Goal: Book appointment/travel/reservation

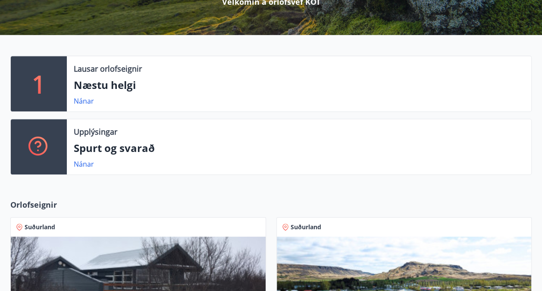
scroll to position [140, 0]
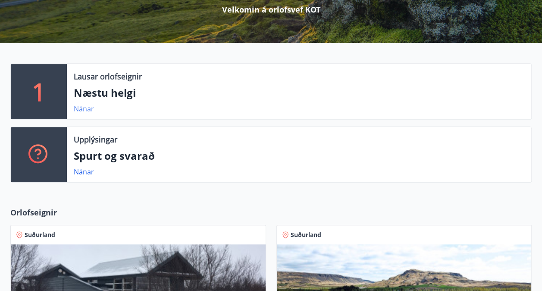
click at [83, 106] on link "Nánar" at bounding box center [84, 108] width 20 height 9
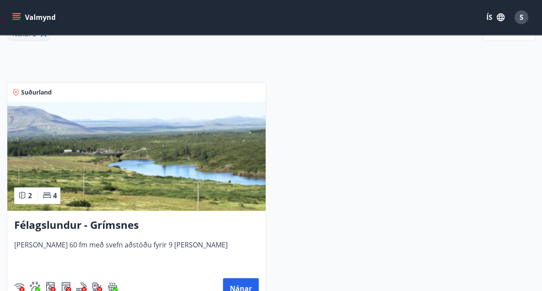
scroll to position [172, 0]
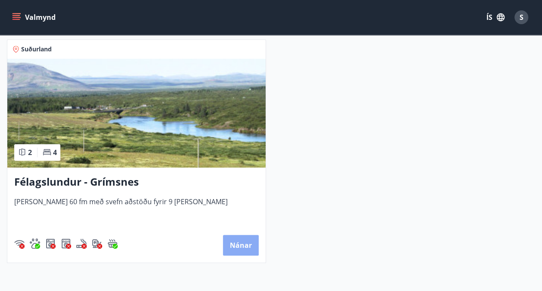
click at [246, 243] on button "Nánar" at bounding box center [241, 245] width 36 height 21
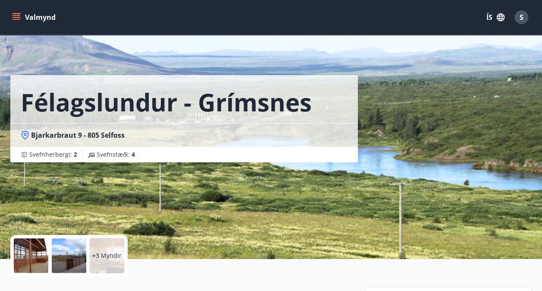
click at [22, 253] on div at bounding box center [31, 255] width 34 height 34
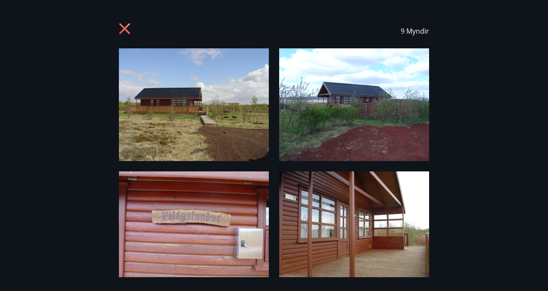
click at [125, 25] on icon at bounding box center [126, 30] width 14 height 14
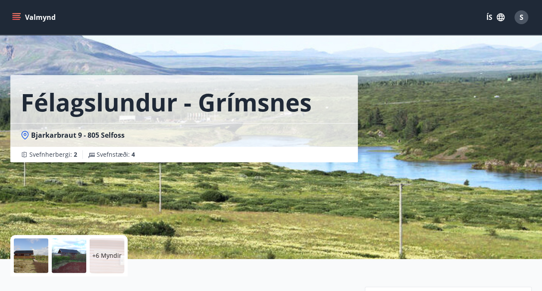
click at [41, 15] on button "Valmynd" at bounding box center [34, 17] width 49 height 16
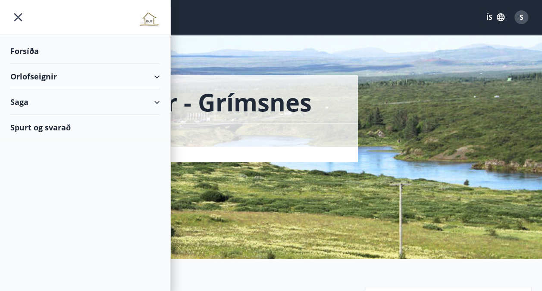
click at [50, 51] on div "Forsíða" at bounding box center [85, 50] width 150 height 25
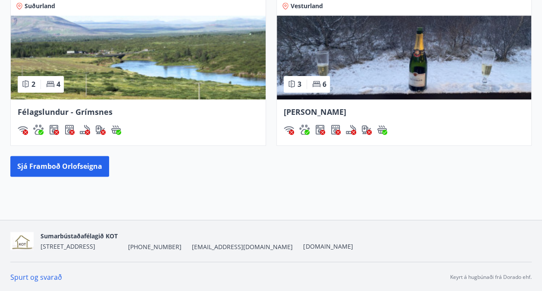
scroll to position [528, 0]
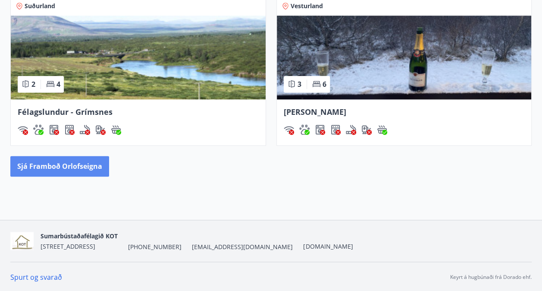
click at [62, 163] on button "Sjá framboð orlofseigna" at bounding box center [59, 166] width 99 height 21
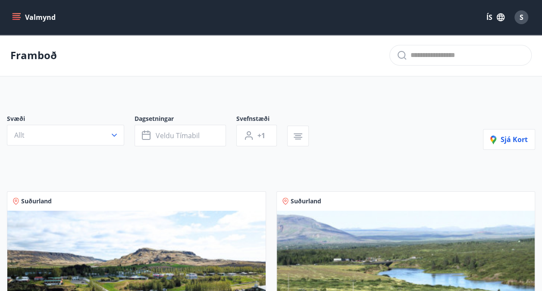
click at [37, 19] on button "Valmynd" at bounding box center [34, 17] width 49 height 16
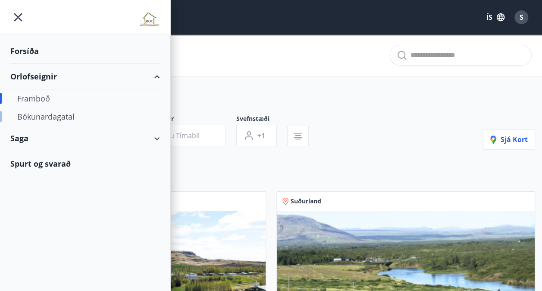
click at [66, 116] on div "Bókunardagatal" at bounding box center [85, 116] width 136 height 18
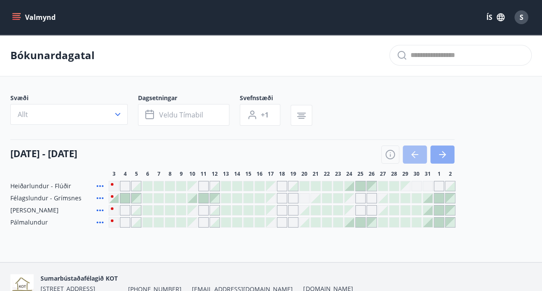
click at [439, 158] on icon "button" at bounding box center [442, 154] width 10 height 10
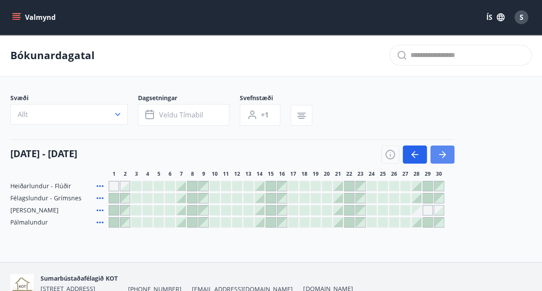
click at [439, 158] on icon "button" at bounding box center [442, 154] width 10 height 10
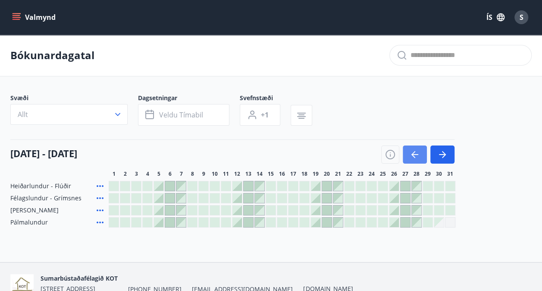
click at [419, 156] on icon "button" at bounding box center [415, 154] width 10 height 10
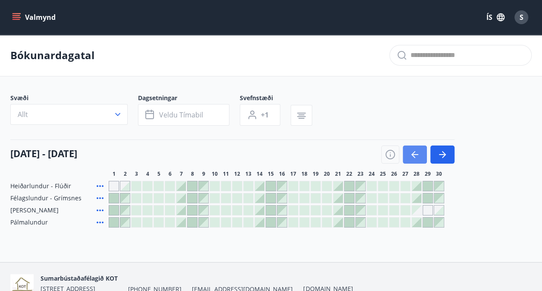
click at [419, 156] on icon "button" at bounding box center [415, 154] width 10 height 10
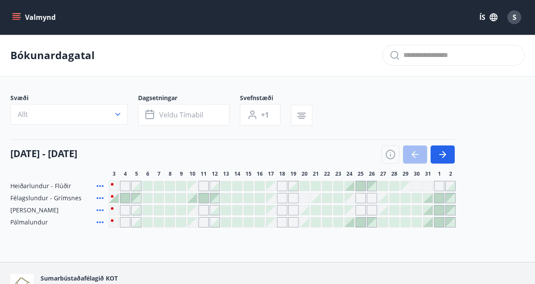
click at [203, 182] on div "Gráir dagar eru ekki bókanlegir" at bounding box center [203, 186] width 10 height 10
click at [123, 198] on div at bounding box center [124, 197] width 9 height 9
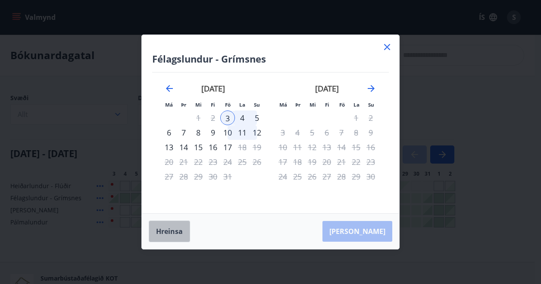
click at [166, 232] on button "Hreinsa" at bounding box center [169, 231] width 41 height 22
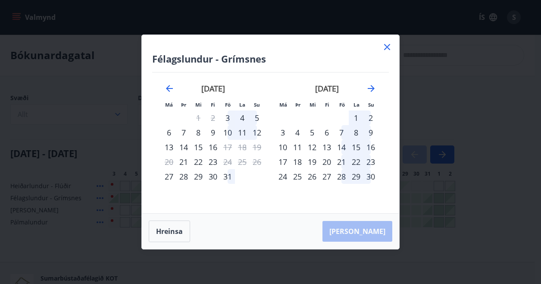
click at [388, 46] on icon at bounding box center [387, 47] width 6 height 6
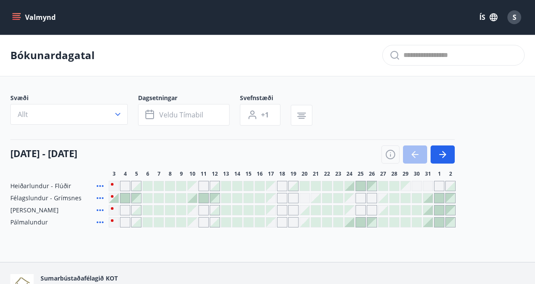
click at [29, 19] on button "Valmynd" at bounding box center [34, 17] width 49 height 16
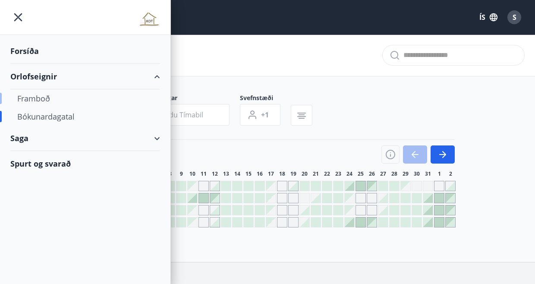
click at [47, 99] on div "Framboð" at bounding box center [85, 98] width 136 height 18
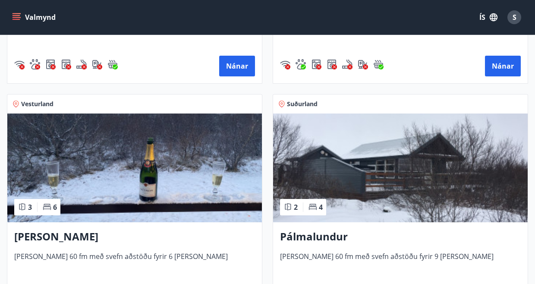
scroll to position [345, 0]
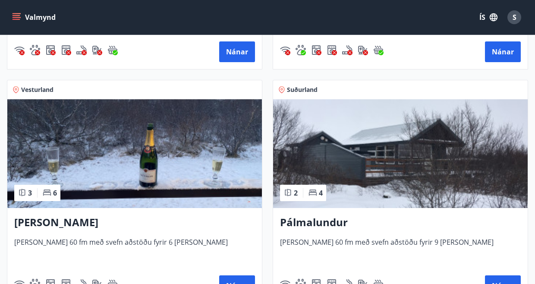
click at [111, 174] on img at bounding box center [134, 153] width 254 height 109
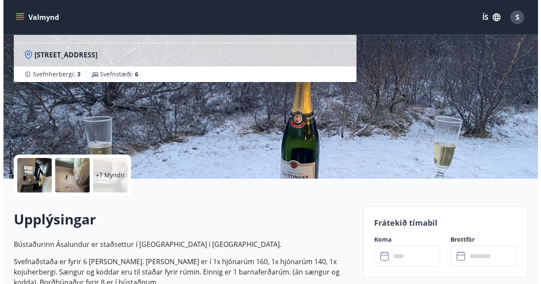
scroll to position [86, 0]
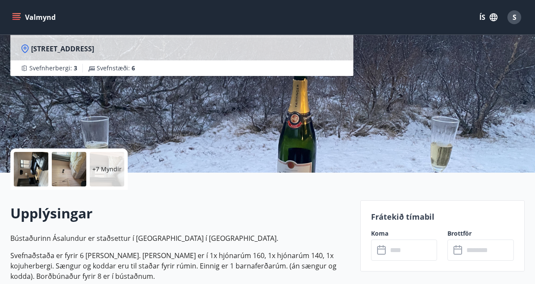
click at [33, 171] on div at bounding box center [31, 169] width 34 height 34
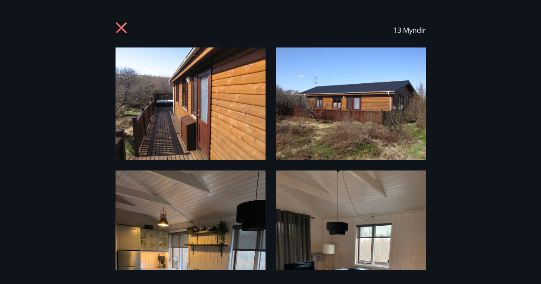
scroll to position [0, 0]
